Goal: Information Seeking & Learning: Learn about a topic

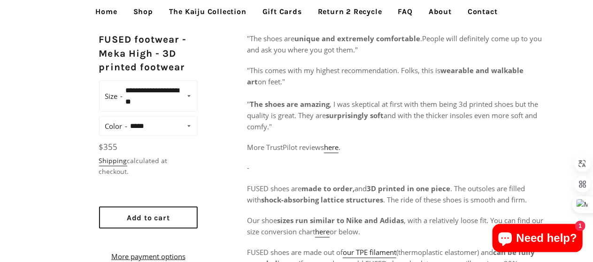
scroll to position [422, 0]
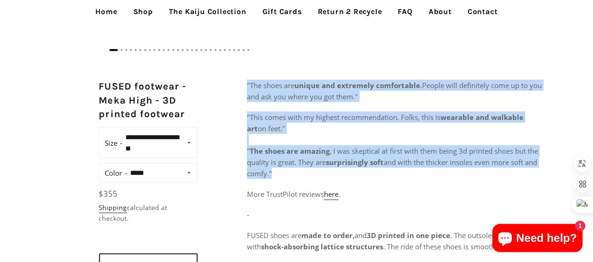
drag, startPoint x: 246, startPoint y: 82, endPoint x: 325, endPoint y: 173, distance: 120.1
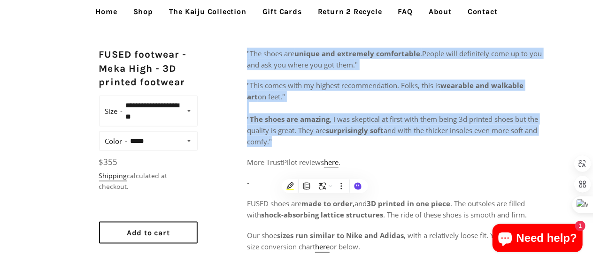
scroll to position [469, 0]
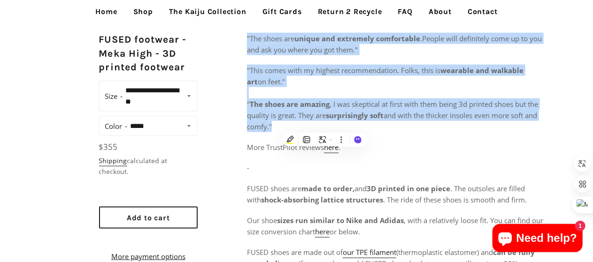
copy div "" The shoes are unique and extremely comfortable . People will definitely come …"
click at [322, 83] on p ""This comes with my highest recommendation. Folks, this is wearable and walkabl…" at bounding box center [395, 99] width 297 height 68
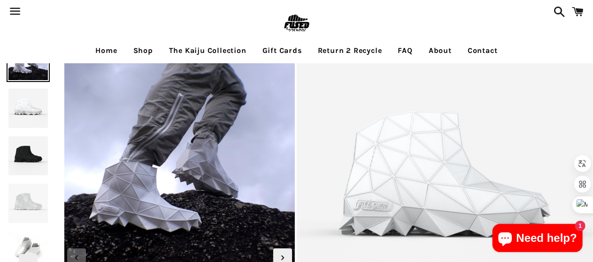
scroll to position [0, 0]
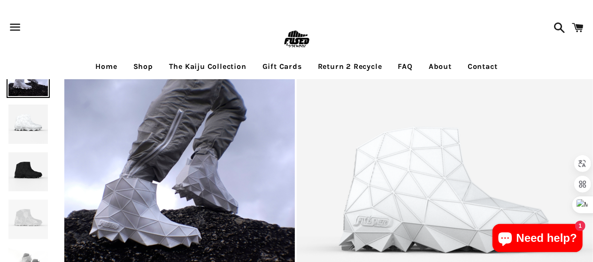
click at [149, 65] on link "Shop" at bounding box center [143, 66] width 34 height 23
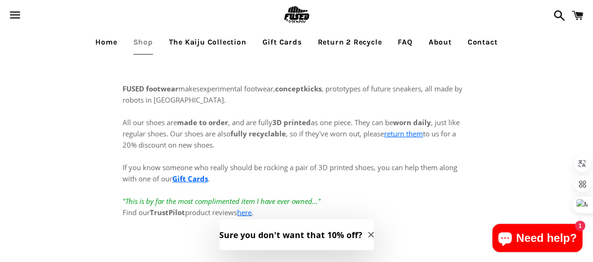
drag, startPoint x: 122, startPoint y: 85, endPoint x: 276, endPoint y: 145, distance: 165.0
click at [276, 145] on div "FUSED footwear makes experimental footwear, conceptkicks , prototypes of future…" at bounding box center [297, 160] width 366 height 210
click at [275, 103] on div "FUSED footwear makes experimental footwear, conceptkicks , prototypes of future…" at bounding box center [296, 94] width 347 height 23
drag, startPoint x: 123, startPoint y: 89, endPoint x: 347, endPoint y: 146, distance: 230.6
click at [347, 146] on div "FUSED footwear makes experimental footwear, conceptkicks , prototypes of future…" at bounding box center [297, 160] width 366 height 210
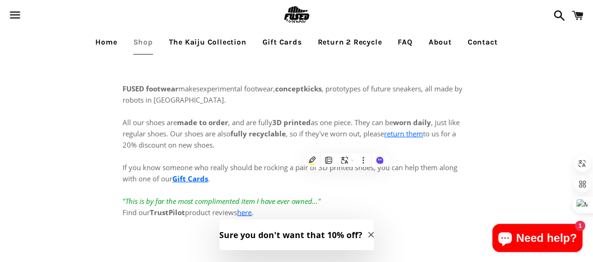
copy div "FUSED footwear makes experimental footwear, conceptkicks , prototypes of future…"
click at [187, 90] on span "FUSED footwear makes" at bounding box center [161, 88] width 77 height 9
drag, startPoint x: 121, startPoint y: 91, endPoint x: 179, endPoint y: 88, distance: 58.3
click at [179, 88] on div "FUSED footwear makes experimental footwear, conceptkicks , prototypes of future…" at bounding box center [297, 160] width 366 height 210
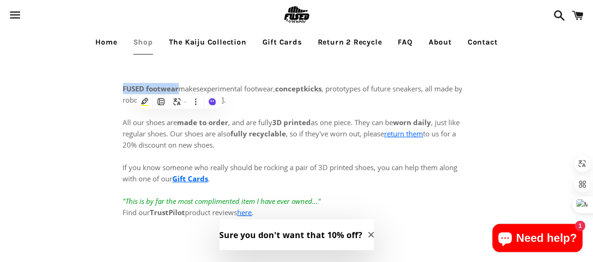
copy strong "FUSED footwear"
click at [279, 111] on p "All our shoes are made to order , and are fully 3D printed as one piece. They c…" at bounding box center [296, 162] width 347 height 113
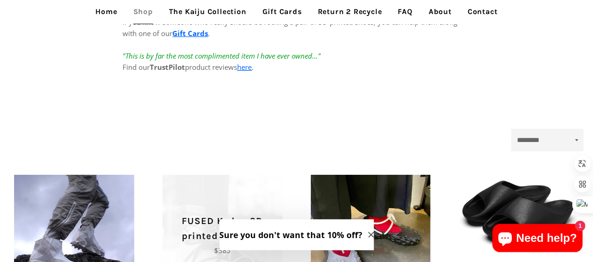
scroll to position [282, 0]
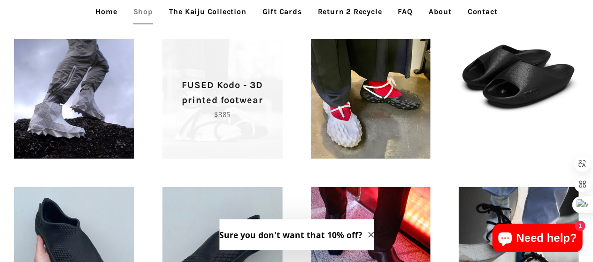
click at [220, 129] on span "FUSED Kodo - 3D printed footwear Regular price $385" at bounding box center [222, 99] width 120 height 120
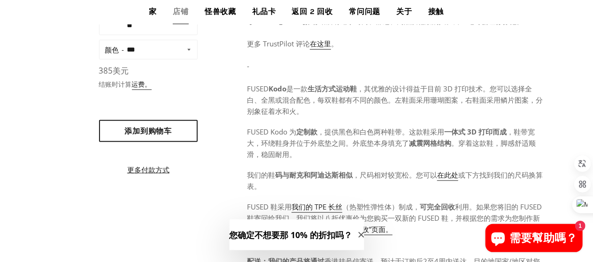
scroll to position [422, 0]
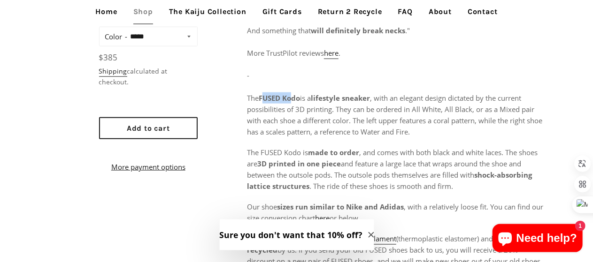
drag, startPoint x: 270, startPoint y: 99, endPoint x: 292, endPoint y: 99, distance: 22.1
click at [292, 99] on strong "FUSED Kodo" at bounding box center [279, 97] width 41 height 9
drag, startPoint x: 262, startPoint y: 100, endPoint x: 303, endPoint y: 96, distance: 40.6
click at [303, 96] on span ""I am seriously impressed with how comfortable they were right out of the box a…" at bounding box center [394, 47] width 295 height 178
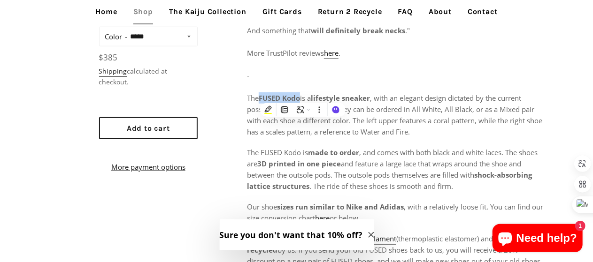
copy strong "FUSED Kodo"
click at [135, 13] on link "Shop" at bounding box center [143, 11] width 34 height 23
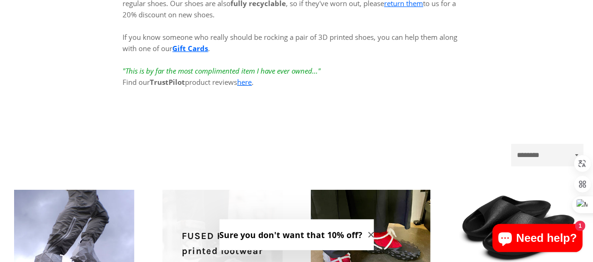
scroll to position [235, 0]
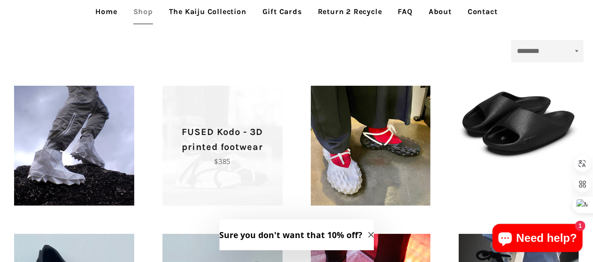
click at [202, 145] on p "FUSED Kodo - 3D printed footwear" at bounding box center [222, 140] width 87 height 30
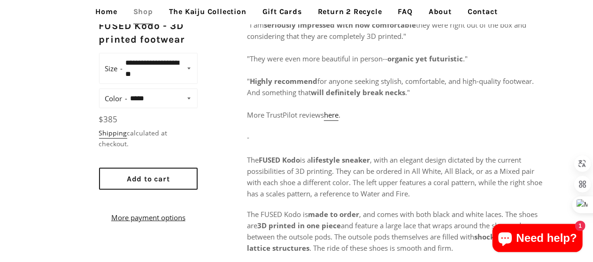
scroll to position [375, 0]
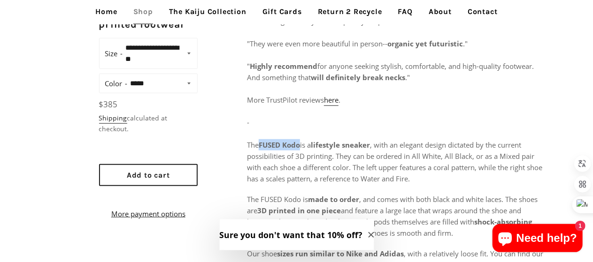
drag, startPoint x: 262, startPoint y: 145, endPoint x: 301, endPoint y: 145, distance: 39.4
click at [300, 145] on strong "FUSED Kodo" at bounding box center [279, 144] width 41 height 9
copy strong "FUSED Kodo"
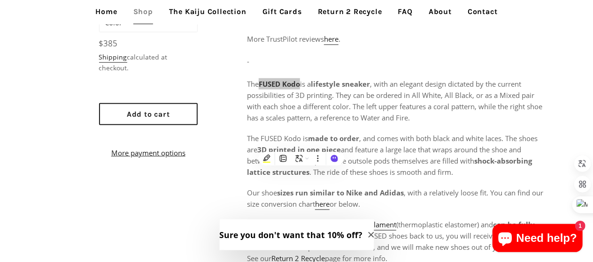
scroll to position [469, 0]
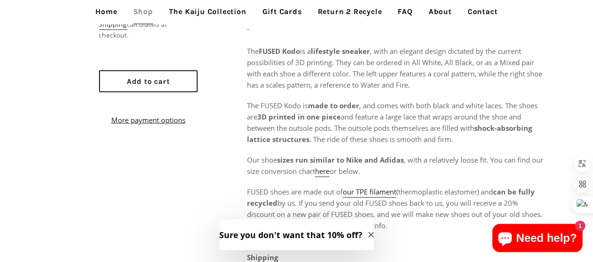
click at [357, 96] on div ""I am seriously impressed with how comfortable they were right out of the box a…" at bounding box center [395, 142] width 297 height 464
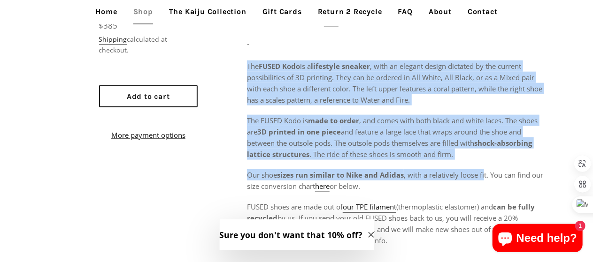
scroll to position [516, 0]
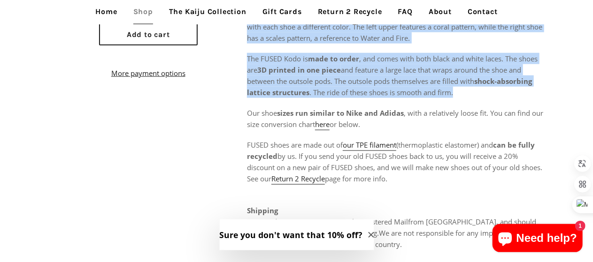
drag, startPoint x: 246, startPoint y: 51, endPoint x: 488, endPoint y: 90, distance: 245.7
click at [488, 90] on div "**********" at bounding box center [296, 117] width 593 height 509
copy div "The FUSED Kodo is a lifestyle sneaker , with an elegant design dictated by the …"
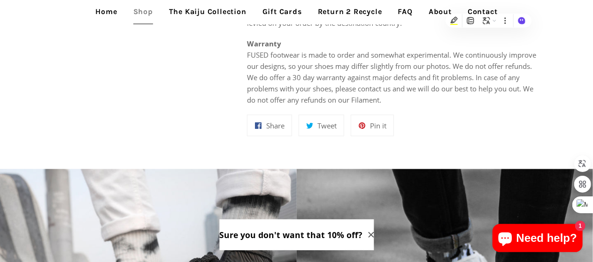
scroll to position [751, 0]
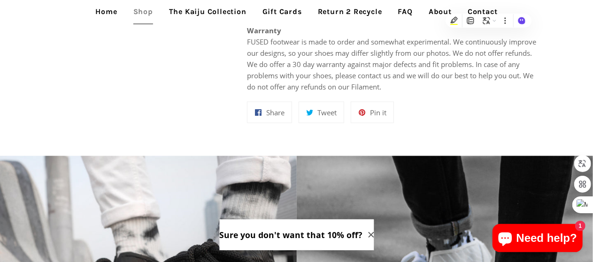
click at [209, 6] on link "The Kaiju Collection" at bounding box center [208, 11] width 92 height 23
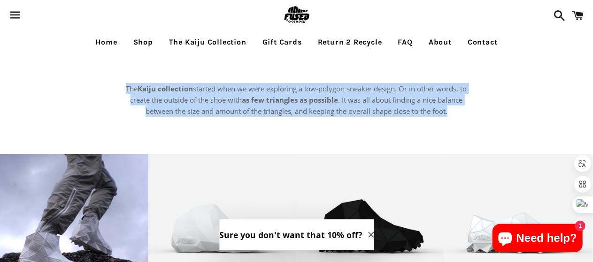
drag, startPoint x: 124, startPoint y: 89, endPoint x: 482, endPoint y: 110, distance: 358.7
click at [482, 110] on div "The Kaiju collection started when we were exploring a low-polygon sneaker desig…" at bounding box center [296, 104] width 593 height 43
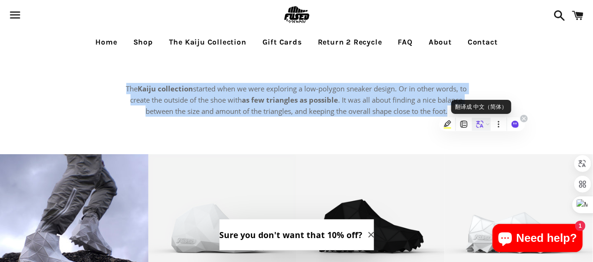
click at [479, 126] on icon at bounding box center [479, 124] width 8 height 8
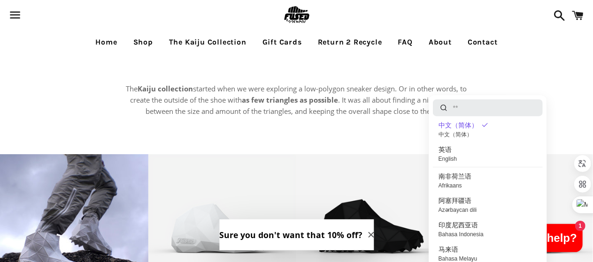
click at [333, 122] on div "The Kaiju collection started when we were exploring a low-polygon sneaker desig…" at bounding box center [289, 104] width 361 height 43
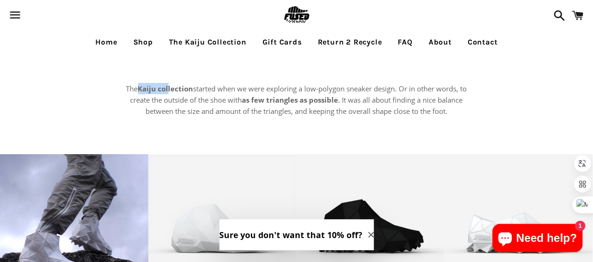
drag, startPoint x: 136, startPoint y: 91, endPoint x: 167, endPoint y: 92, distance: 31.0
click at [167, 92] on p "The Kaiju collection started when we were exploring a low-polygon sneaker desig…" at bounding box center [296, 100] width 347 height 34
click at [167, 92] on strong "Kaiju collection" at bounding box center [165, 88] width 55 height 9
drag, startPoint x: 137, startPoint y: 90, endPoint x: 190, endPoint y: 92, distance: 52.6
click at [190, 92] on strong "Kaiju collection" at bounding box center [165, 88] width 55 height 9
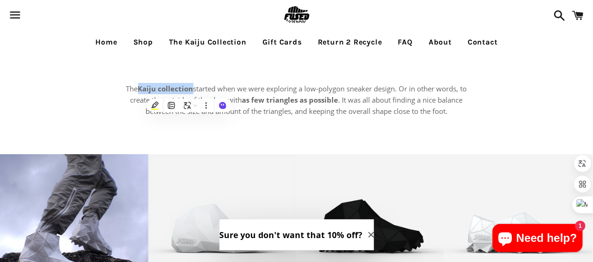
copy strong "Kaiju collection"
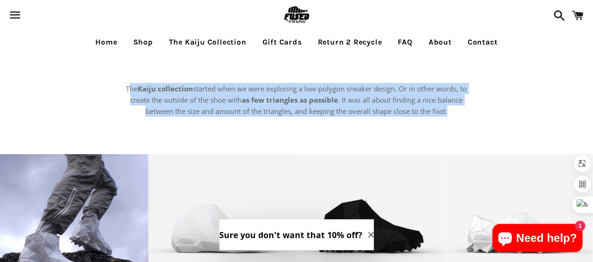
drag, startPoint x: 127, startPoint y: 90, endPoint x: 524, endPoint y: 110, distance: 397.0
click at [524, 110] on div "The Kaiju collection started when we were exploring a low-polygon sneaker desig…" at bounding box center [296, 104] width 593 height 43
copy p "he Kaiju collection started when we were exploring a low-polygon sneaker design…"
